Goal: Information Seeking & Learning: Learn about a topic

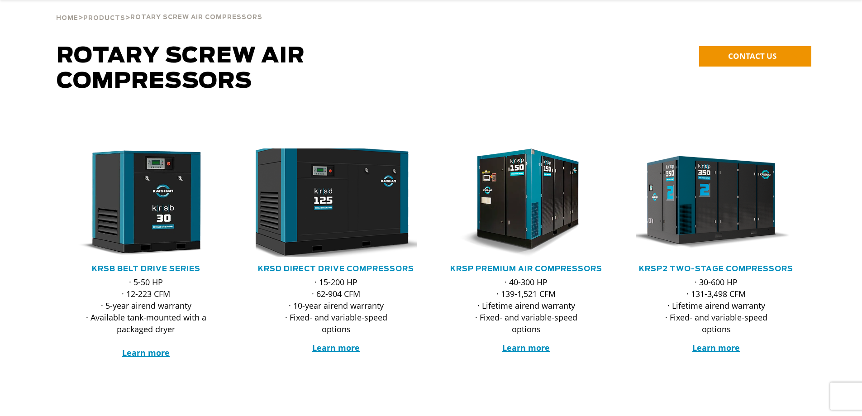
scroll to position [136, 0]
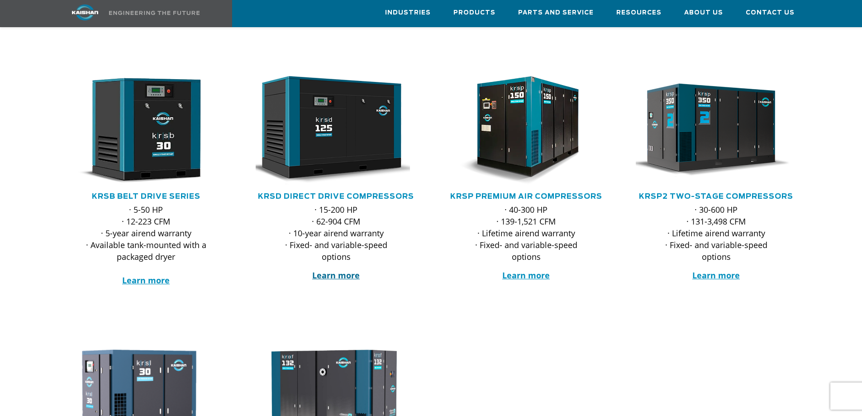
click at [336, 270] on strong "Learn more" at bounding box center [336, 275] width 48 height 11
click at [334, 270] on strong "Learn more" at bounding box center [336, 275] width 48 height 11
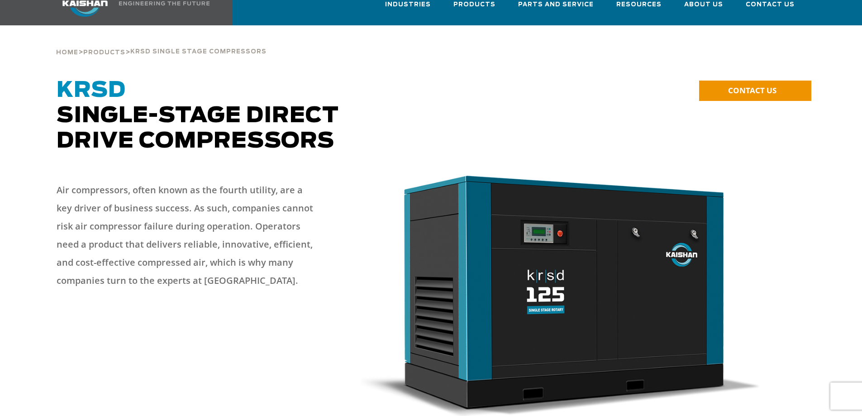
scroll to position [45, 0]
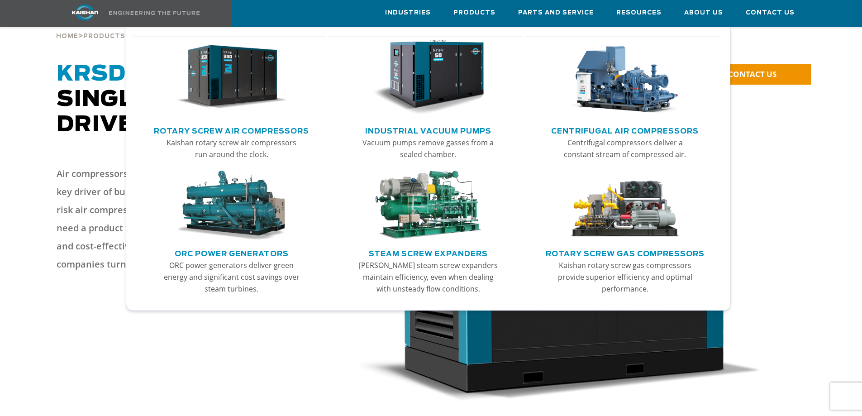
click at [217, 93] on img "Main menu" at bounding box center [231, 77] width 111 height 75
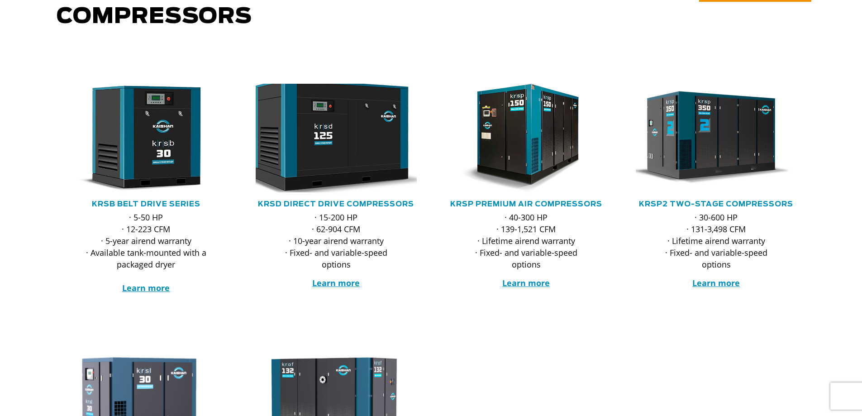
scroll to position [136, 0]
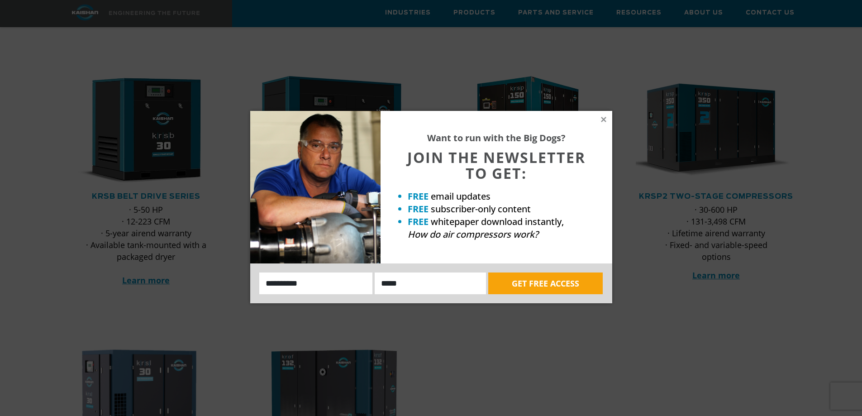
click at [602, 115] on div "Want to run with the Big Dogs? JOIN THE NEWSLETTER TO GET: FREE email updates F…" at bounding box center [496, 187] width 232 height 152
click at [604, 122] on icon at bounding box center [603, 119] width 8 height 8
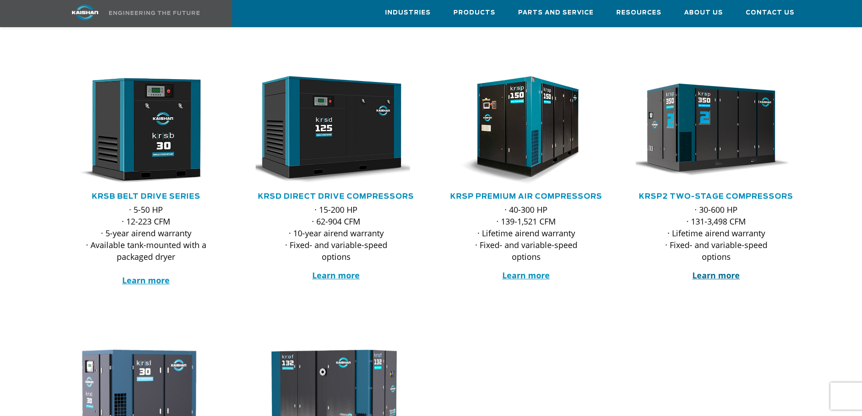
click at [718, 270] on strong "Learn more" at bounding box center [716, 275] width 48 height 11
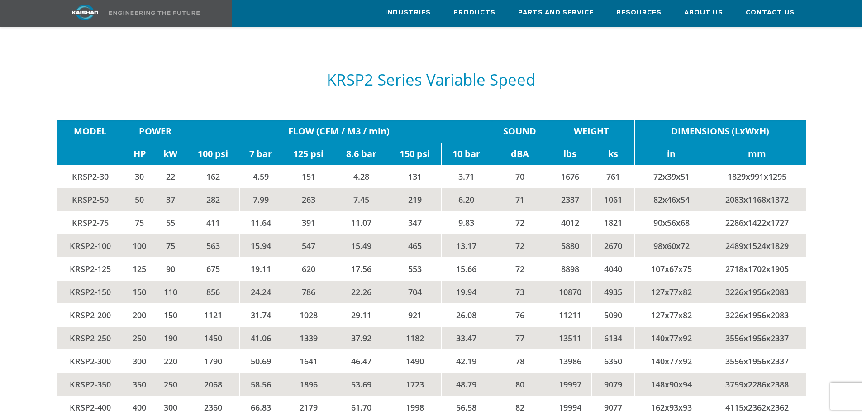
scroll to position [1900, 0]
